Goal: Information Seeking & Learning: Learn about a topic

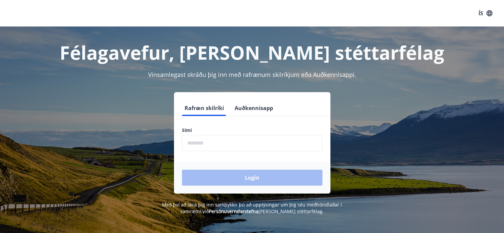
click at [218, 146] on input "phone" at bounding box center [252, 143] width 140 height 16
type input "********"
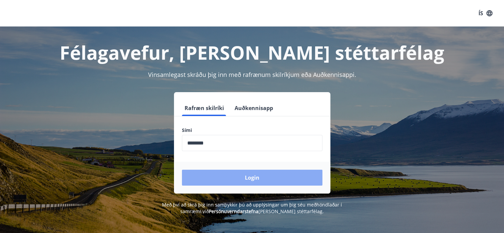
click at [225, 154] on button "Login" at bounding box center [252, 178] width 140 height 16
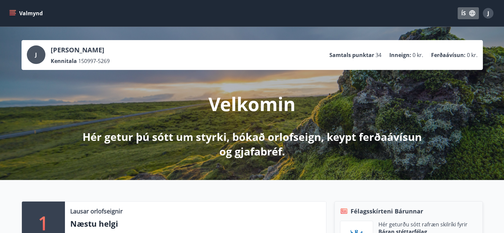
click at [471, 18] on button "ÍS" at bounding box center [467, 13] width 21 height 12
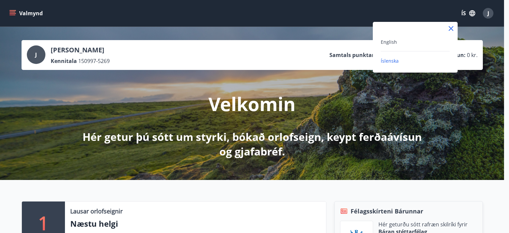
click at [397, 41] on div "English" at bounding box center [415, 42] width 69 height 8
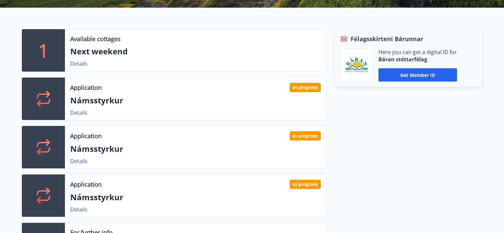
scroll to position [186, 0]
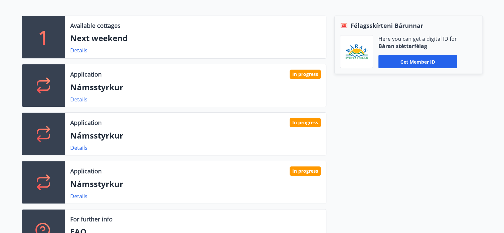
click at [82, 97] on link "Details" at bounding box center [78, 99] width 17 height 7
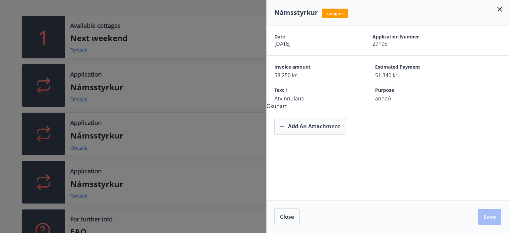
click at [0, 121] on div at bounding box center [254, 116] width 509 height 233
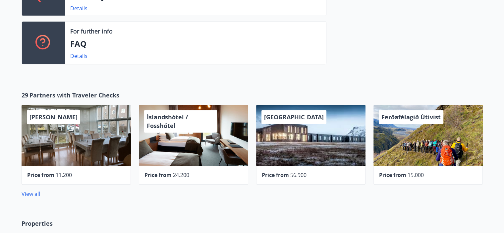
scroll to position [398, 0]
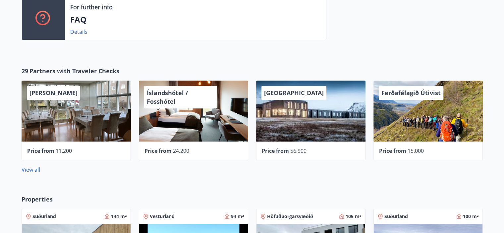
click at [433, 124] on div "Ferðafélagið Útivist" at bounding box center [427, 110] width 109 height 61
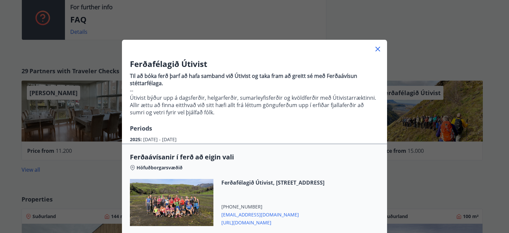
click at [444, 164] on div "Ferðafélagið Útivist Til að bóka ferð þarf að hafa samband við Útivist og taka …" at bounding box center [254, 116] width 509 height 233
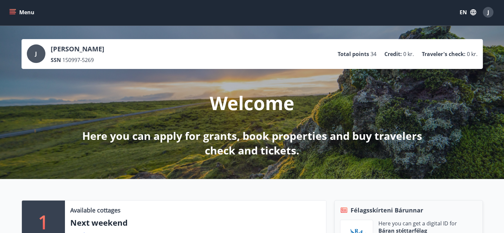
scroll to position [0, 0]
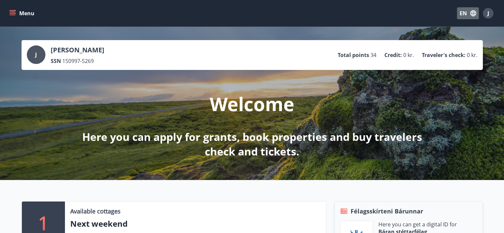
click at [471, 12] on icon "button" at bounding box center [473, 13] width 6 height 6
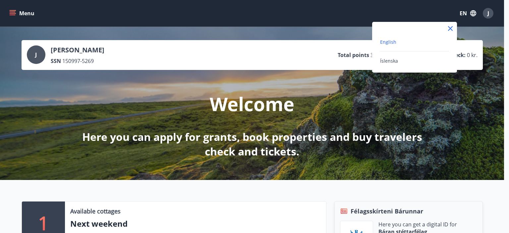
click at [408, 59] on div "Íslenska" at bounding box center [414, 61] width 69 height 8
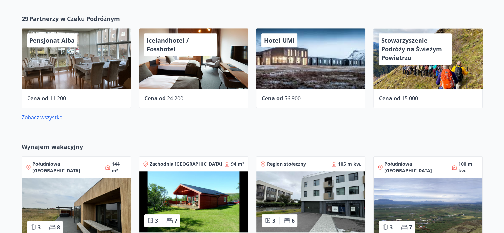
scroll to position [460, 0]
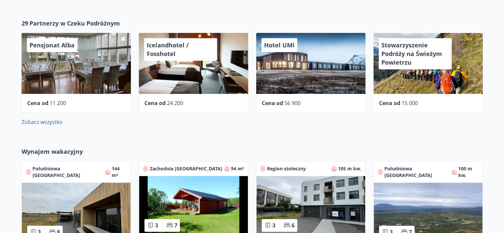
click at [432, 65] on div "Stowarzyszenie Podróży na Świeżym Powietrzu" at bounding box center [415, 53] width 73 height 31
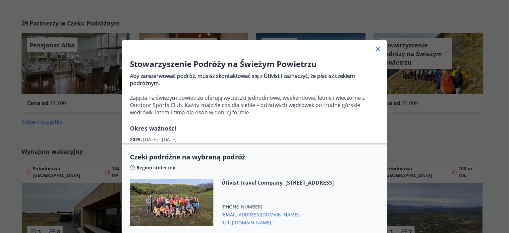
click at [0, 165] on div "Stowarzyszenie Podróży na Świeżym Powietrzu Aby zarezerwować podróż, musisz sko…" at bounding box center [254, 116] width 509 height 233
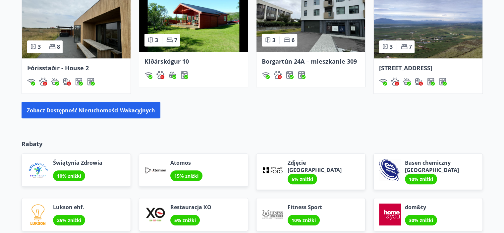
scroll to position [698, 0]
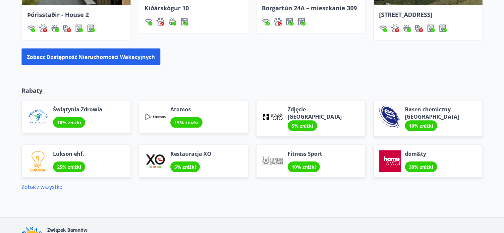
click at [414, 164] on font "30% zniżki" at bounding box center [421, 167] width 24 height 6
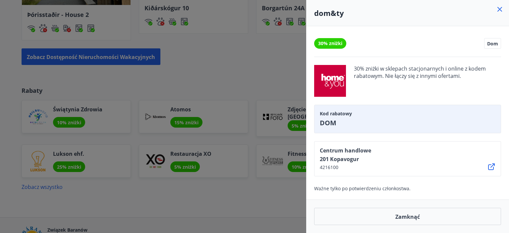
click at [294, 193] on div at bounding box center [254, 116] width 509 height 233
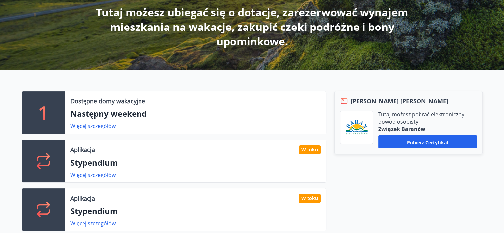
scroll to position [133, 0]
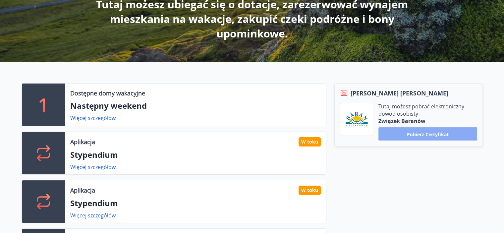
click at [428, 136] on font "Pobierz certyfikat" at bounding box center [428, 134] width 42 height 6
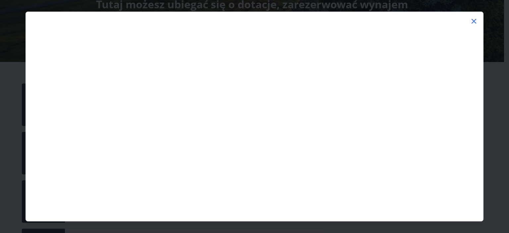
click at [476, 20] on icon at bounding box center [474, 21] width 8 height 8
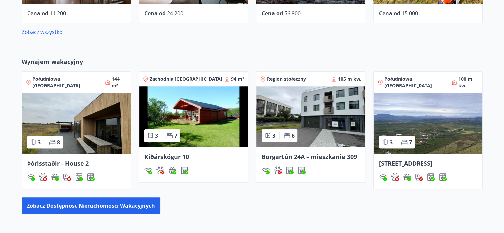
scroll to position [557, 0]
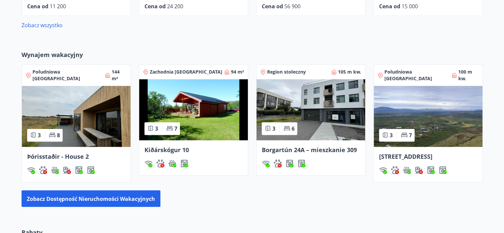
click at [105, 158] on div "Þórisstaðir - House 2" at bounding box center [76, 164] width 109 height 35
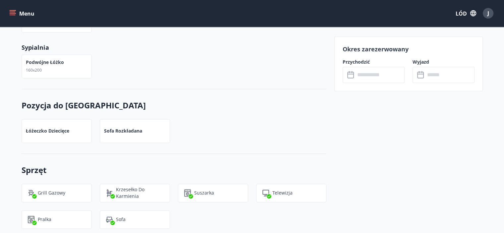
scroll to position [1020, 0]
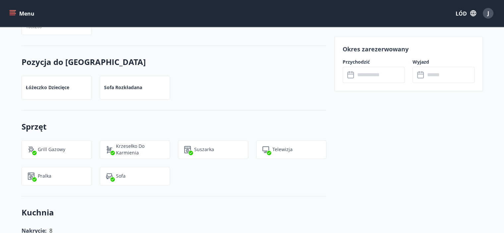
click at [11, 11] on icon "menu" at bounding box center [13, 10] width 7 height 1
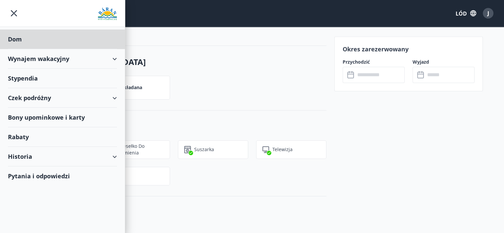
click at [69, 49] on div "Stypendia" at bounding box center [62, 39] width 109 height 20
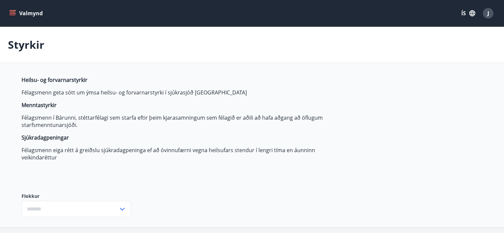
type input "***"
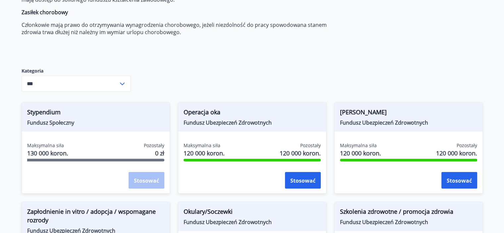
scroll to position [80, 0]
